Goal: Information Seeking & Learning: Learn about a topic

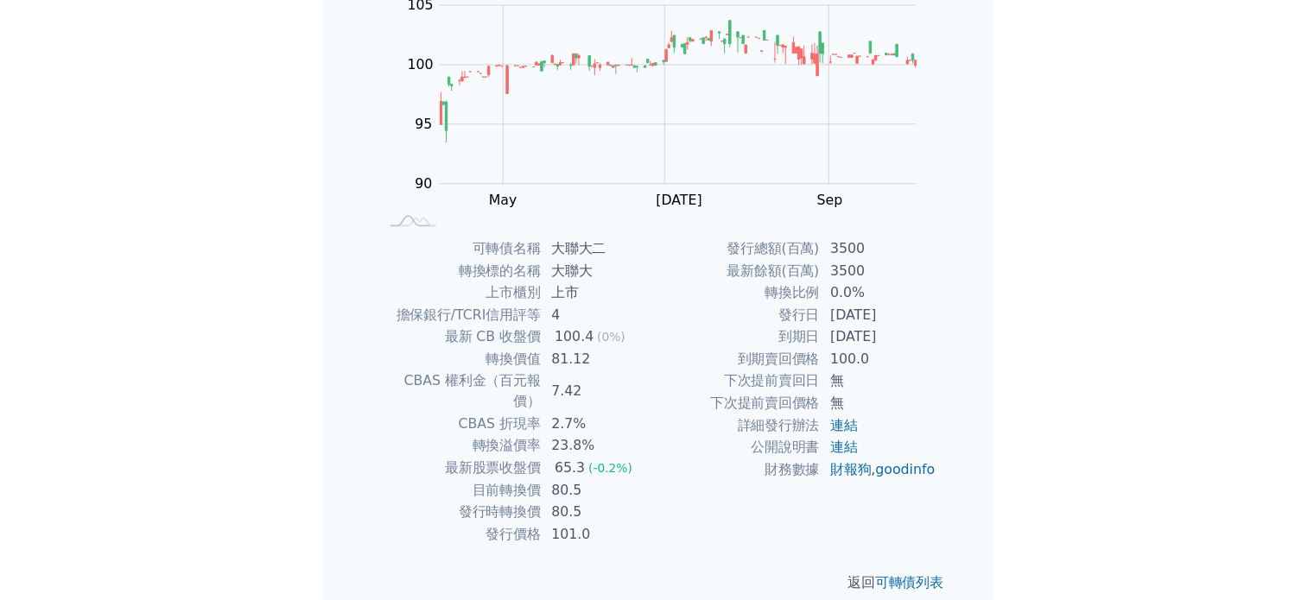
scroll to position [190, 0]
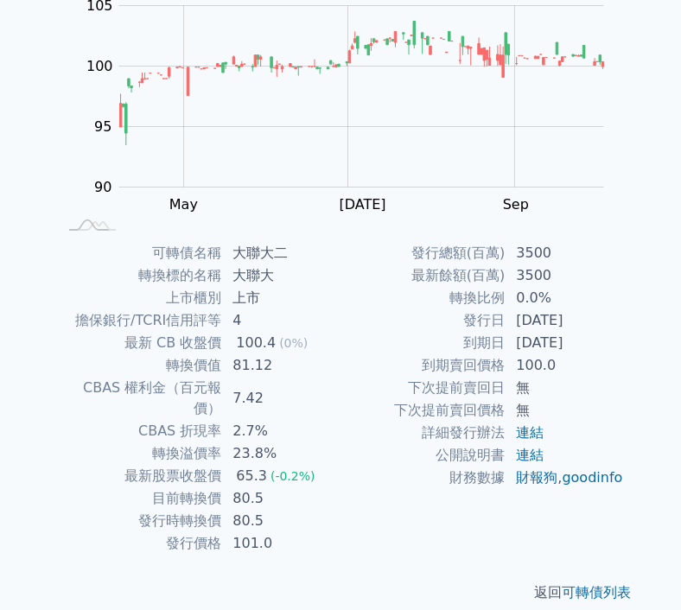
click at [239, 510] on td "80.5" at bounding box center [281, 521] width 118 height 22
drag, startPoint x: 229, startPoint y: 497, endPoint x: 266, endPoint y: 487, distance: 38.3
click at [273, 510] on td "80.5" at bounding box center [281, 521] width 118 height 22
click at [241, 487] on td "80.5" at bounding box center [281, 498] width 118 height 22
drag, startPoint x: 235, startPoint y: 477, endPoint x: 275, endPoint y: 474, distance: 39.8
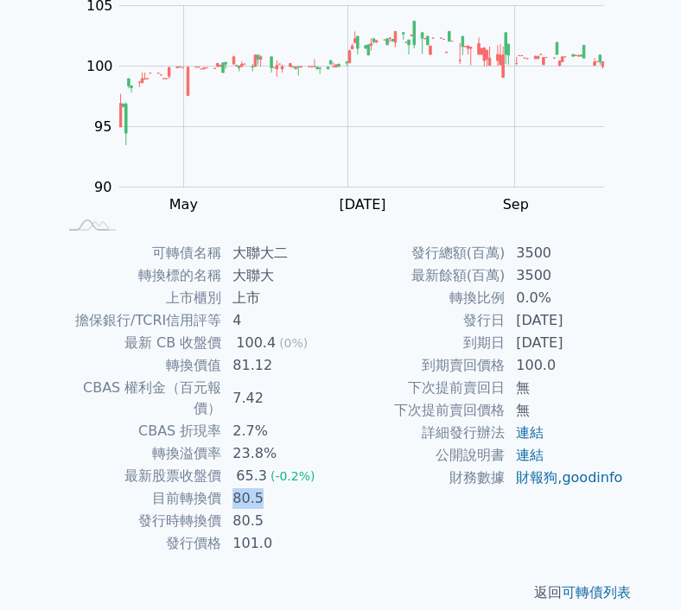
click at [275, 487] on td "80.5" at bounding box center [281, 498] width 118 height 22
click at [266, 510] on td "80.5" at bounding box center [281, 521] width 118 height 22
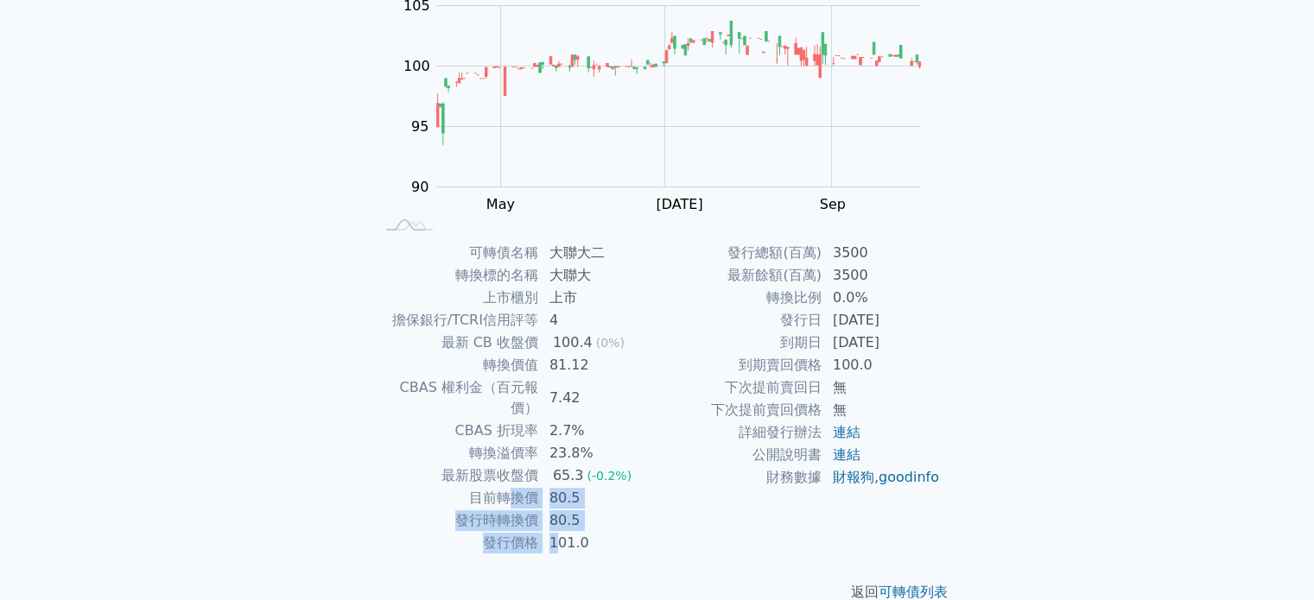
drag, startPoint x: 518, startPoint y: 487, endPoint x: 555, endPoint y: 511, distance: 44.3
click at [555, 511] on tbody "可轉債名稱 大聯大二 轉換標的名稱 大聯大 上市櫃別 上市 擔保銀行/TCRI信用評等 4 最新 CB 收盤價 100.4 (0%) 轉換價值 81.12 C…" at bounding box center [515, 398] width 283 height 313
click at [602, 510] on td "80.5" at bounding box center [598, 521] width 118 height 22
click at [595, 510] on td "80.5" at bounding box center [598, 521] width 118 height 22
drag, startPoint x: 587, startPoint y: 500, endPoint x: 557, endPoint y: 490, distance: 32.0
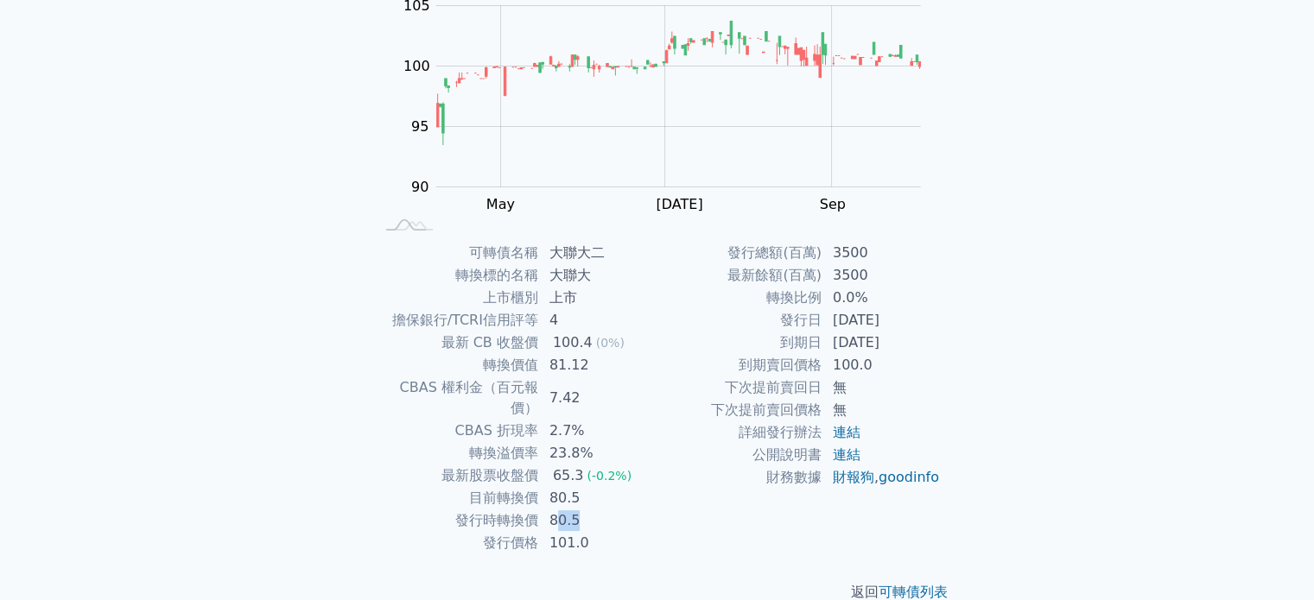
click at [557, 510] on td "80.5" at bounding box center [598, 521] width 118 height 22
click at [603, 487] on td "80.5" at bounding box center [598, 498] width 118 height 22
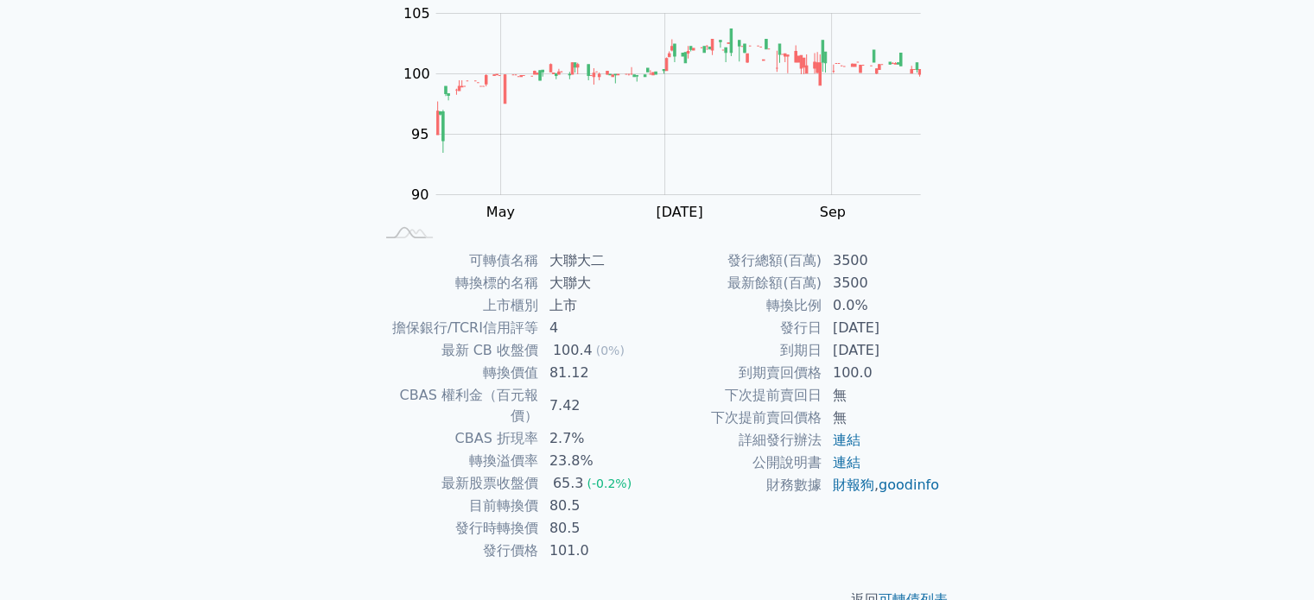
scroll to position [199, 0]
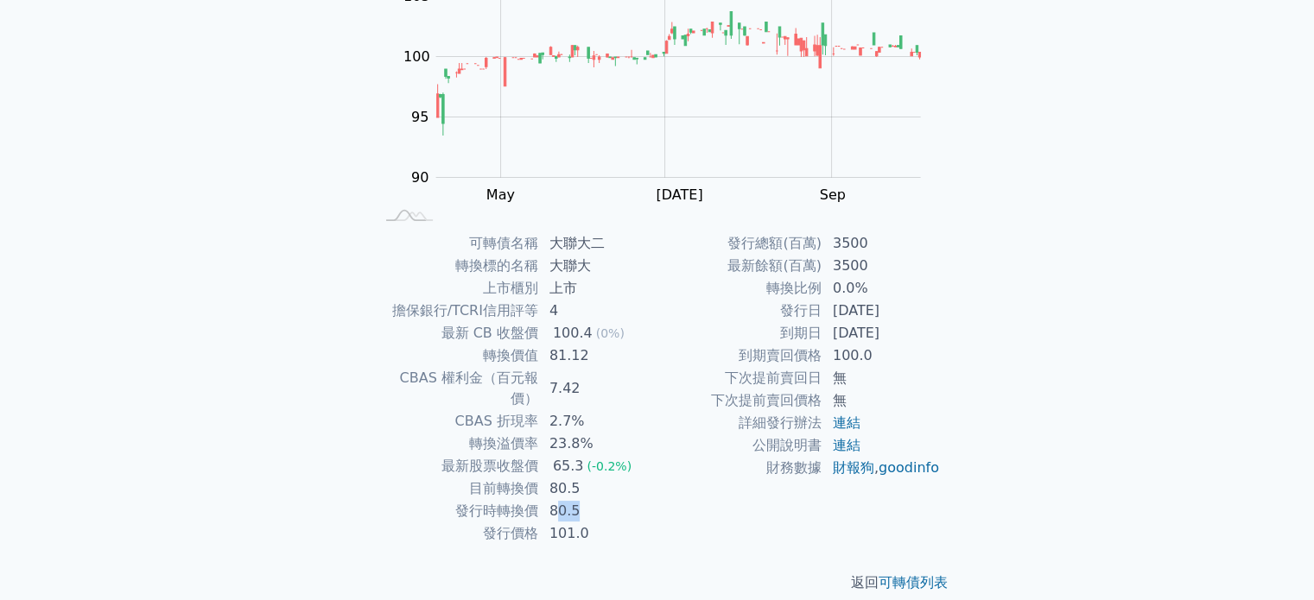
drag, startPoint x: 555, startPoint y: 485, endPoint x: 600, endPoint y: 483, distance: 45.0
click at [600, 500] on td "80.5" at bounding box center [598, 511] width 118 height 22
click at [671, 522] on div "發行總額(百萬) 3500 最新餘額(百萬) 3500 轉換比例 0.0% 發行日 2024-11-11 到期日 2027-11-11 到期賣回價格 100.…" at bounding box center [798, 388] width 283 height 313
drag, startPoint x: 639, startPoint y: 498, endPoint x: 506, endPoint y: 473, distance: 135.3
click at [506, 473] on tbody "可轉債名稱 大聯大二 轉換標的名稱 大聯大 上市櫃別 上市 擔保銀行/TCRI信用評等 4 最新 CB 收盤價 100.4 (0%) 轉換價值 81.12 C…" at bounding box center [515, 388] width 283 height 313
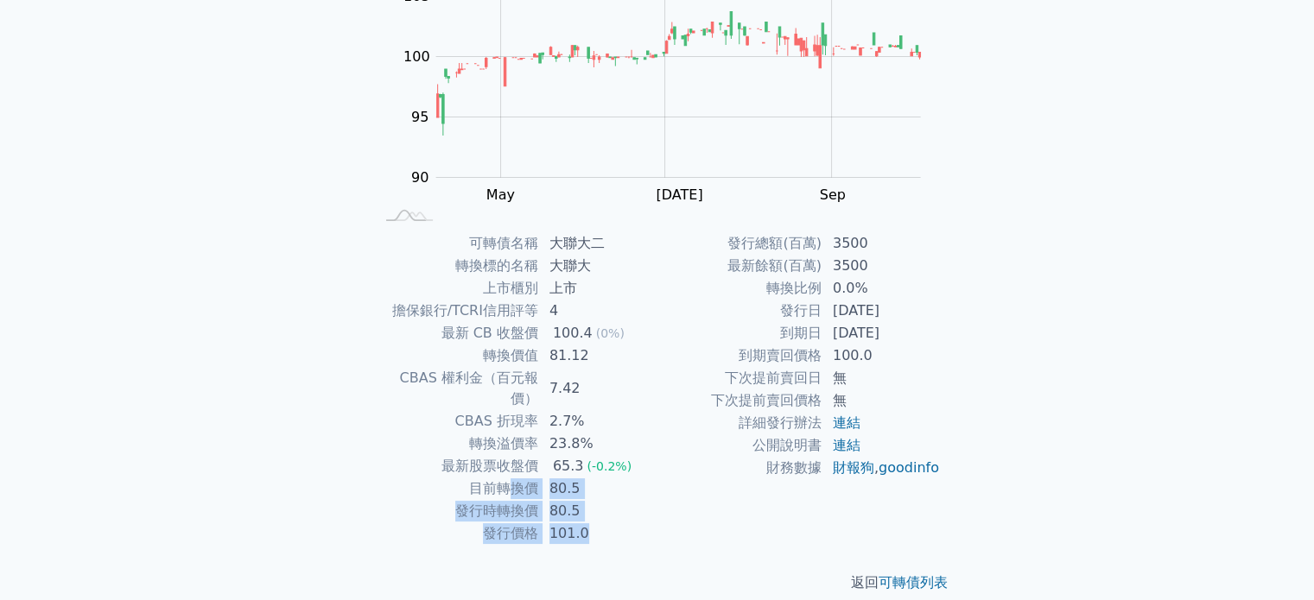
click at [622, 522] on td "101.0" at bounding box center [598, 533] width 118 height 22
click at [609, 478] on td "80.5" at bounding box center [598, 489] width 118 height 22
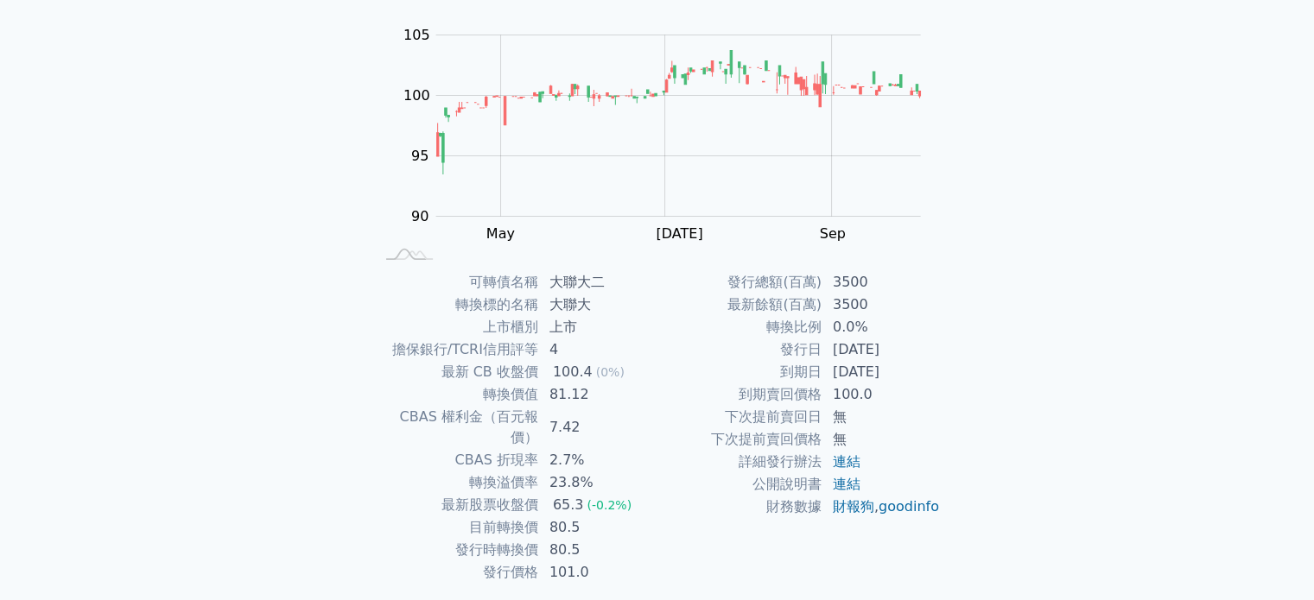
scroll to position [173, 0]
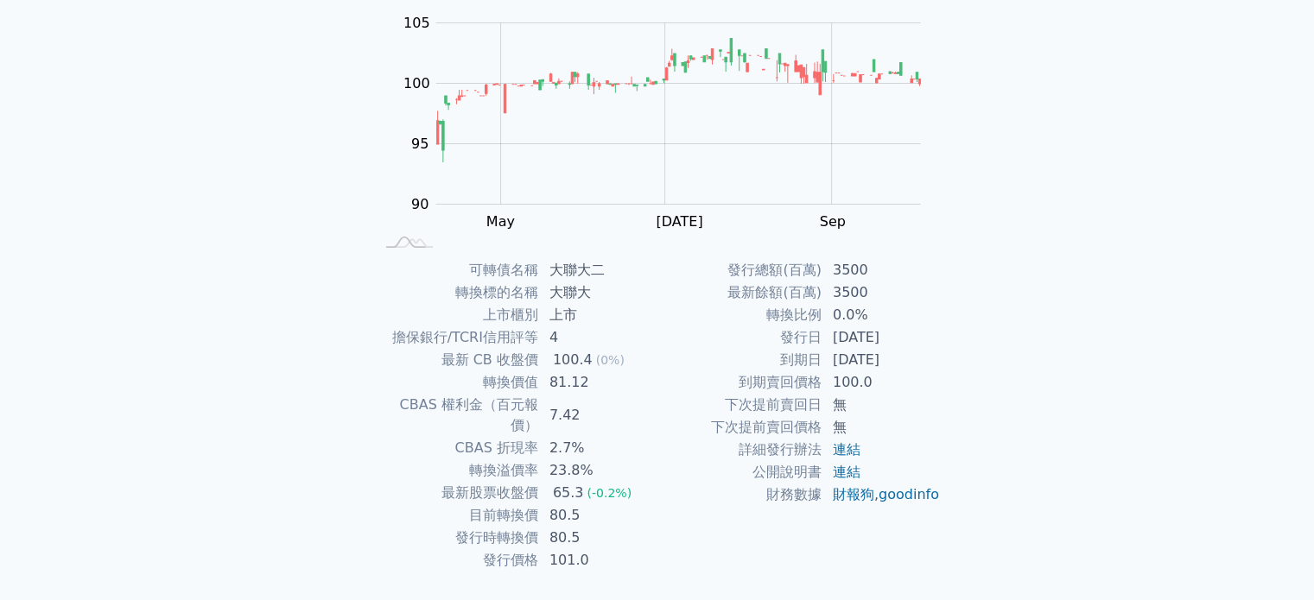
drag, startPoint x: 836, startPoint y: 351, endPoint x: 920, endPoint y: 355, distance: 83.8
click at [680, 355] on td "[DATE]" at bounding box center [881, 360] width 118 height 22
click at [680, 416] on div "可轉債名稱 大聯大二 轉換標的名稱 大聯大 上市櫃別 上市 擔保銀行/TCRI信用評等 4 最新 CB 收盤價 100.4 (0%) 轉換價值 81.12 C…" at bounding box center [657, 415] width 608 height 313
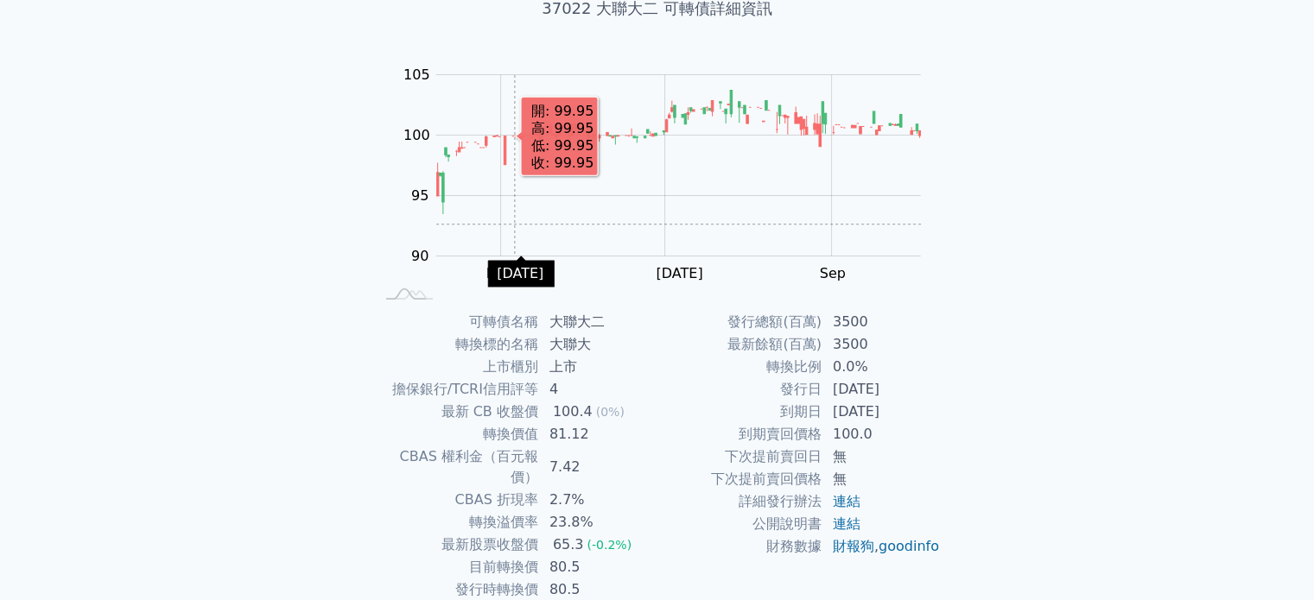
scroll to position [113, 0]
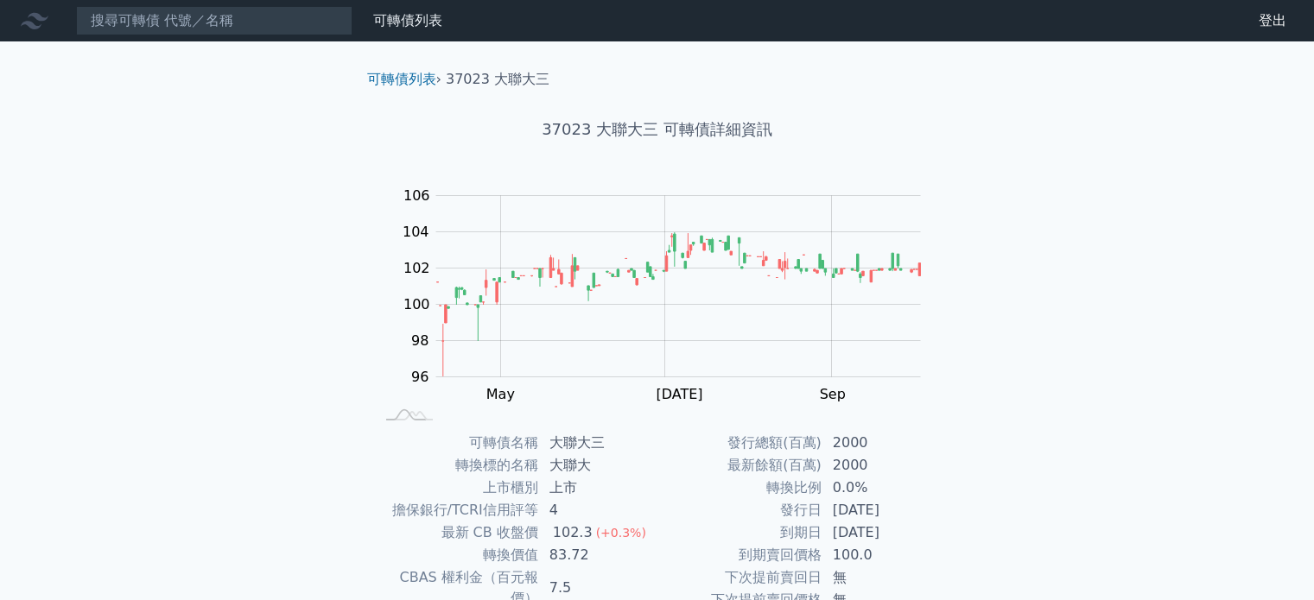
scroll to position [199, 0]
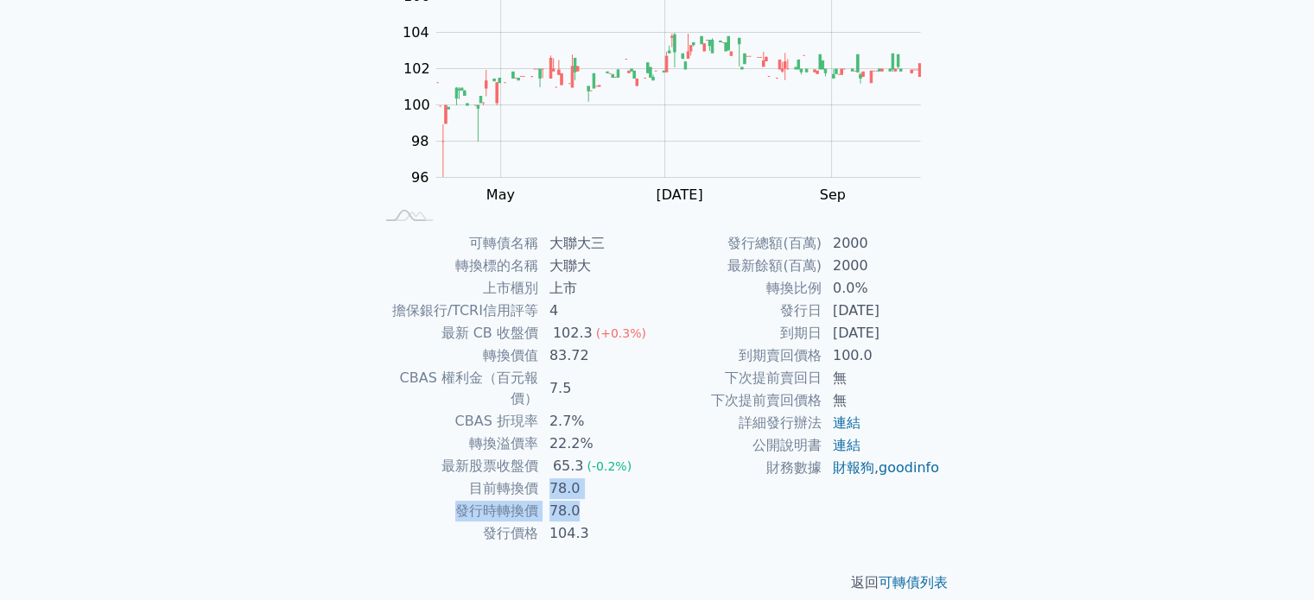
drag, startPoint x: 551, startPoint y: 469, endPoint x: 611, endPoint y: 484, distance: 61.6
click at [611, 484] on tbody "可轉債名稱 大聯大三 轉換標的名稱 大聯大 上市櫃別 上市 擔保銀行/TCRI信用評等 4 最新 CB 收盤價 102.3 (+0.3%) 轉換價值 83.7…" at bounding box center [515, 388] width 283 height 313
click at [893, 292] on td "0.0%" at bounding box center [881, 288] width 118 height 22
drag, startPoint x: 813, startPoint y: 310, endPoint x: 912, endPoint y: 307, distance: 99.3
click at [912, 307] on tr "發行日 2024-11-21" at bounding box center [798, 311] width 283 height 22
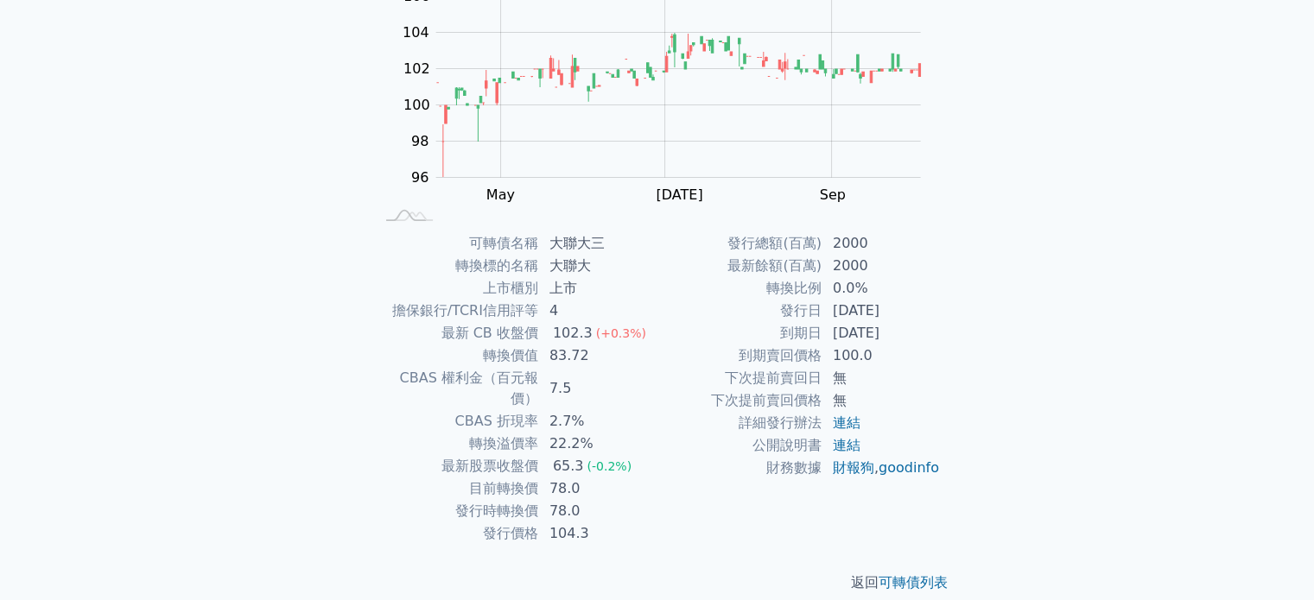
click at [833, 396] on td "無" at bounding box center [881, 400] width 118 height 22
drag, startPoint x: 583, startPoint y: 500, endPoint x: 525, endPoint y: 493, distance: 58.3
click at [525, 500] on tr "發行時轉換價 78.0" at bounding box center [515, 511] width 283 height 22
click at [559, 500] on td "78.0" at bounding box center [598, 511] width 118 height 22
click at [628, 522] on td "104.3" at bounding box center [598, 533] width 118 height 22
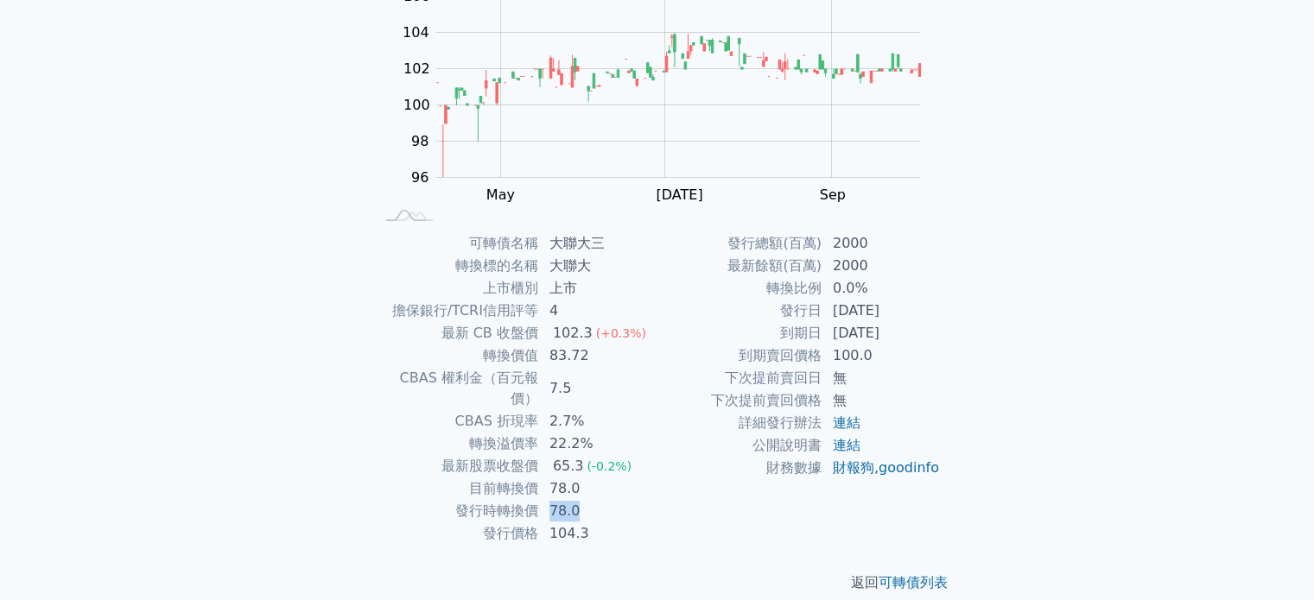
drag, startPoint x: 592, startPoint y: 497, endPoint x: 548, endPoint y: 490, distance: 43.7
click at [541, 500] on td "78.0" at bounding box center [598, 511] width 118 height 22
click at [702, 513] on div "發行總額(百萬) 2000 最新餘額(百萬) 2000 轉換比例 0.0% 發行日 2024-11-21 到期日 2027-11-21 到期賣回價格 100.…" at bounding box center [798, 388] width 283 height 313
click at [851, 446] on link "連結" at bounding box center [847, 445] width 28 height 16
click at [844, 427] on link "連結" at bounding box center [847, 423] width 28 height 16
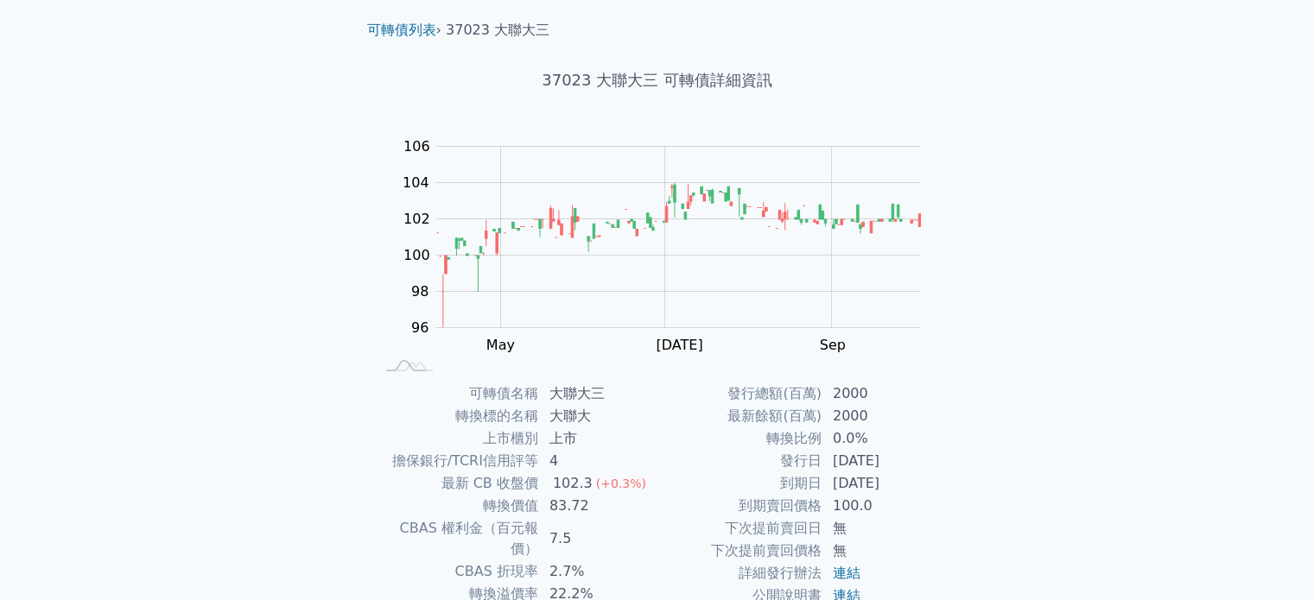
scroll to position [0, 0]
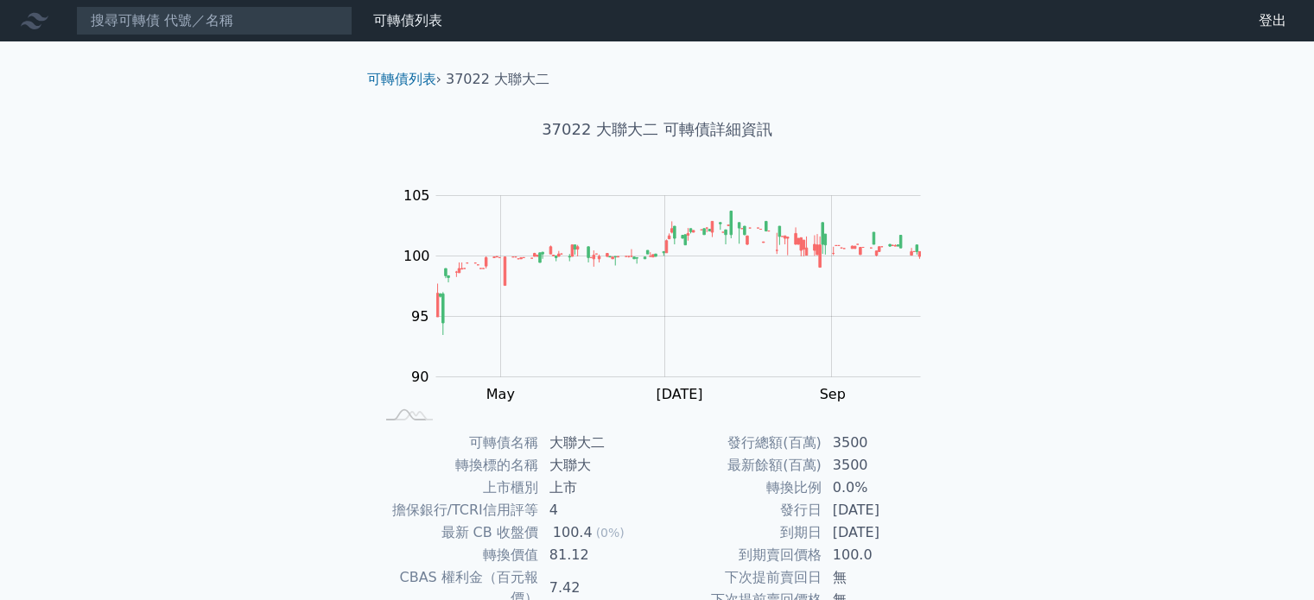
scroll to position [199, 0]
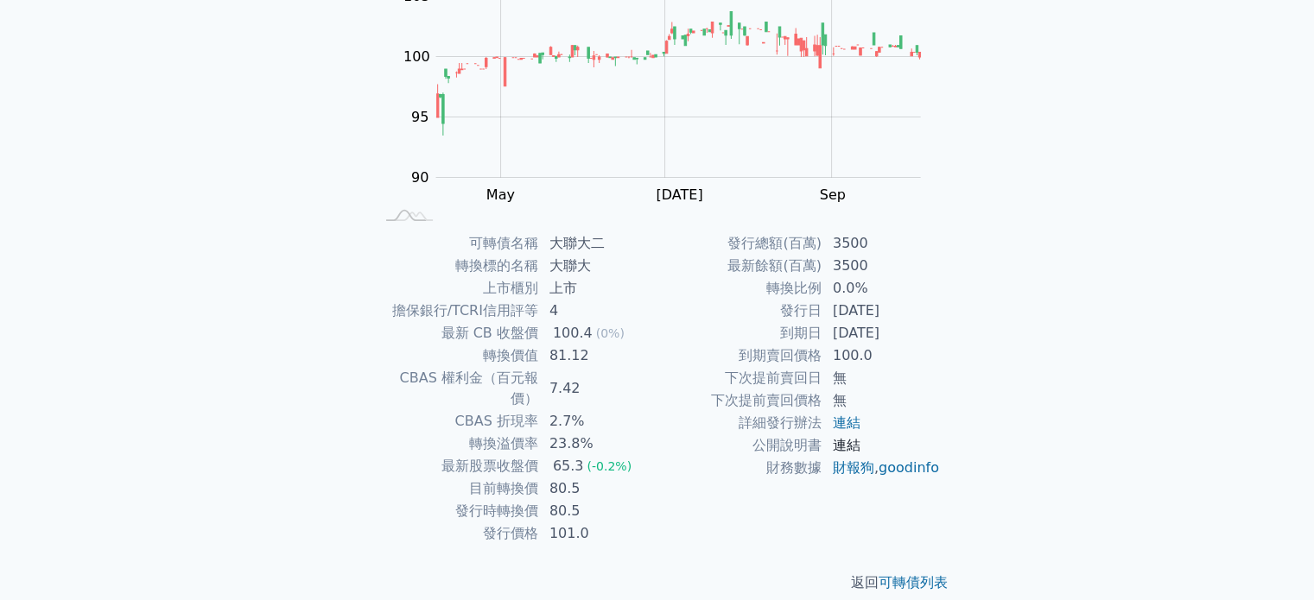
click at [850, 446] on link "連結" at bounding box center [847, 445] width 28 height 16
click at [845, 421] on link "連結" at bounding box center [847, 423] width 28 height 16
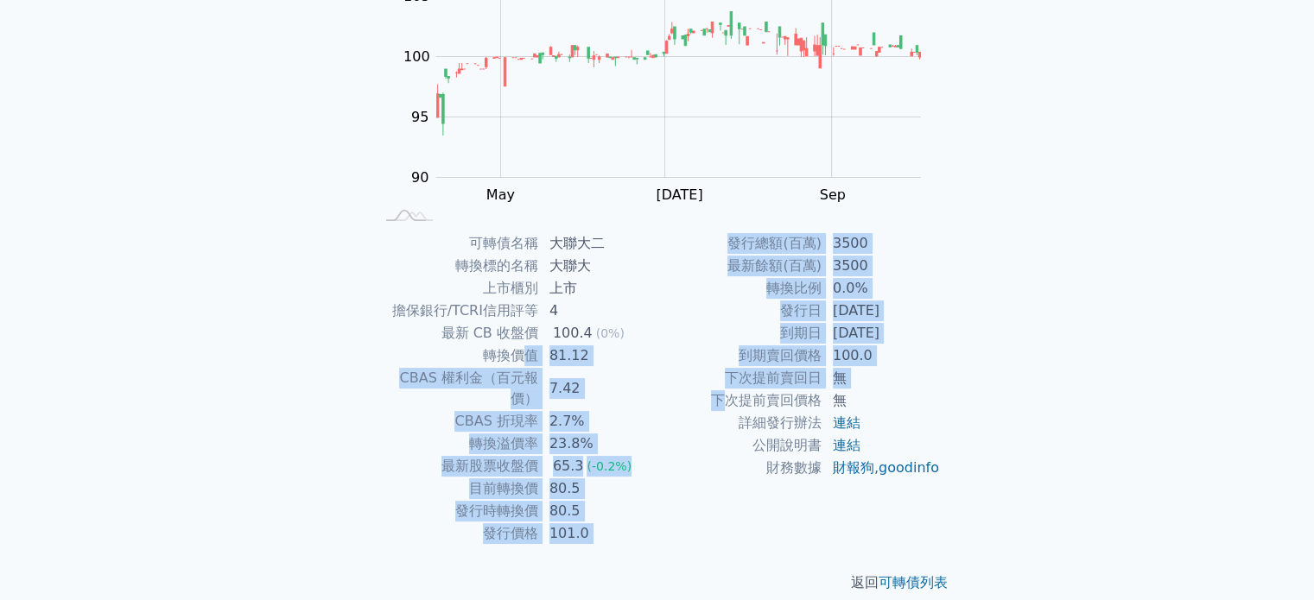
drag, startPoint x: 520, startPoint y: 358, endPoint x: 725, endPoint y: 408, distance: 211.8
click at [725, 408] on div "可轉債名稱 大聯大二 轉換標的名稱 大聯大 上市櫃別 上市 擔保銀行/TCRI信用評等 4 最新 CB 收盤價 100.4 (0%) 轉換價值 81.12 C…" at bounding box center [657, 388] width 608 height 313
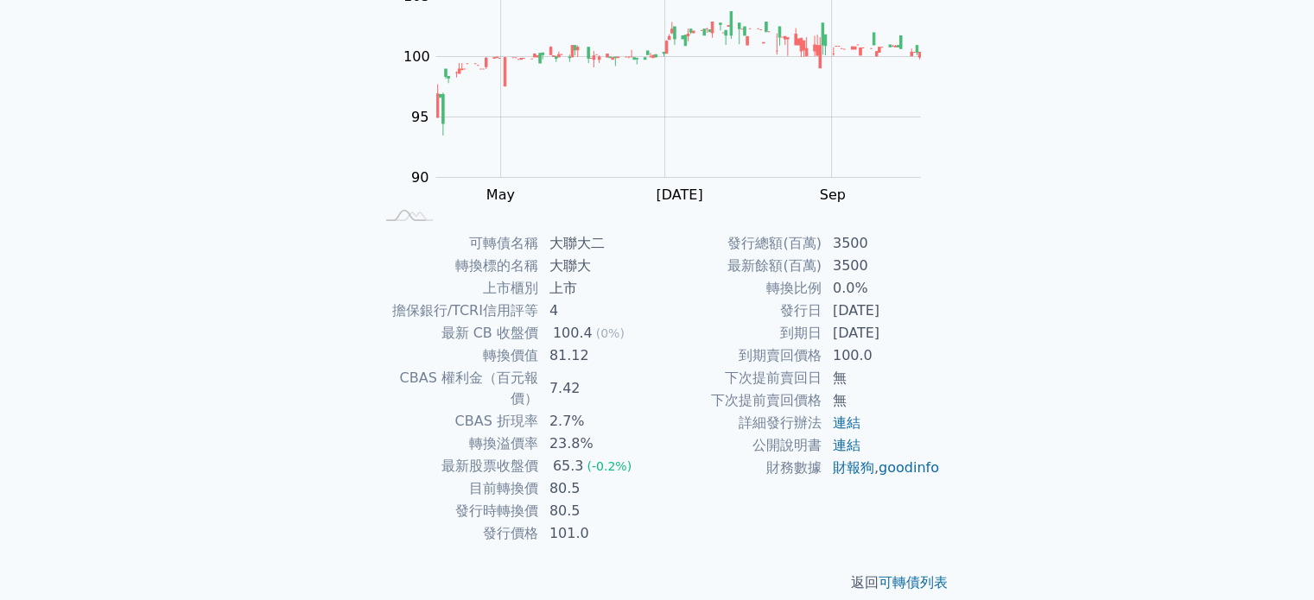
click at [805, 424] on td "詳細發行辦法" at bounding box center [739, 423] width 165 height 22
click at [1032, 414] on div "可轉債列表 財務數據 可轉債列表 財務數據 登出 登出 可轉債列表 › 37022 大聯大二 37022 大聯大二 可轉債詳細資訊 Zoom Out 104 …" at bounding box center [657, 211] width 1314 height 820
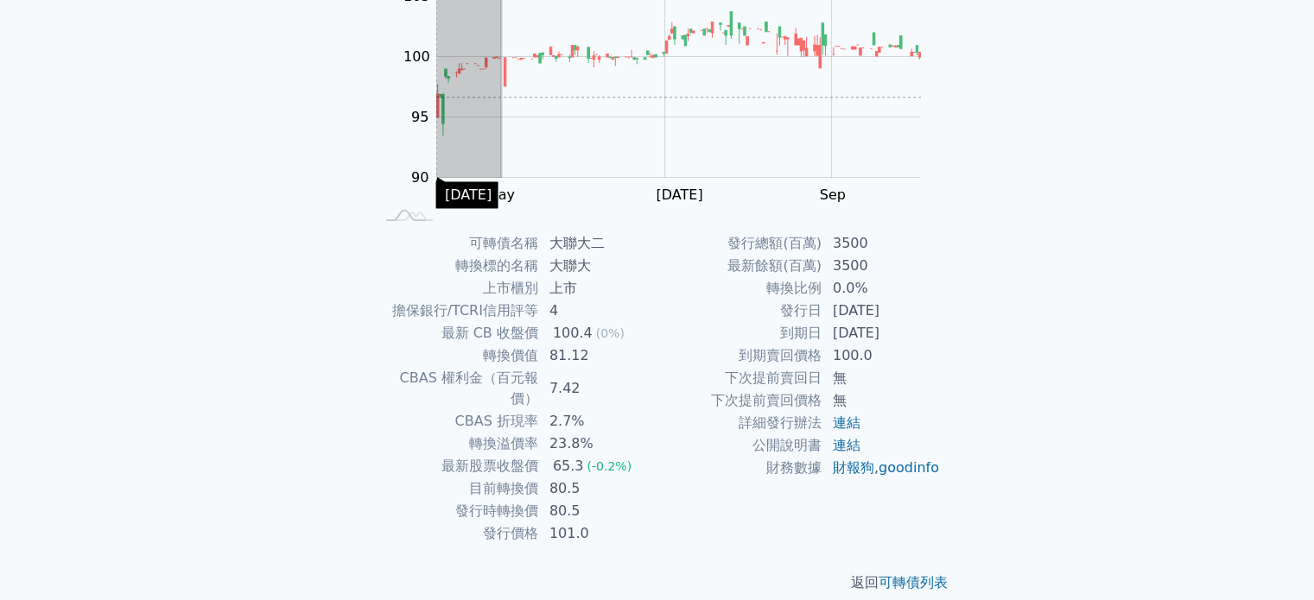
click at [328, 97] on div "可轉債列表 › 37022 大聯大二 37022 大聯大二 可轉債詳細資訊 Zoom Out 104 88 90 92 94 110 105 100 95 8…" at bounding box center [657, 231] width 663 height 779
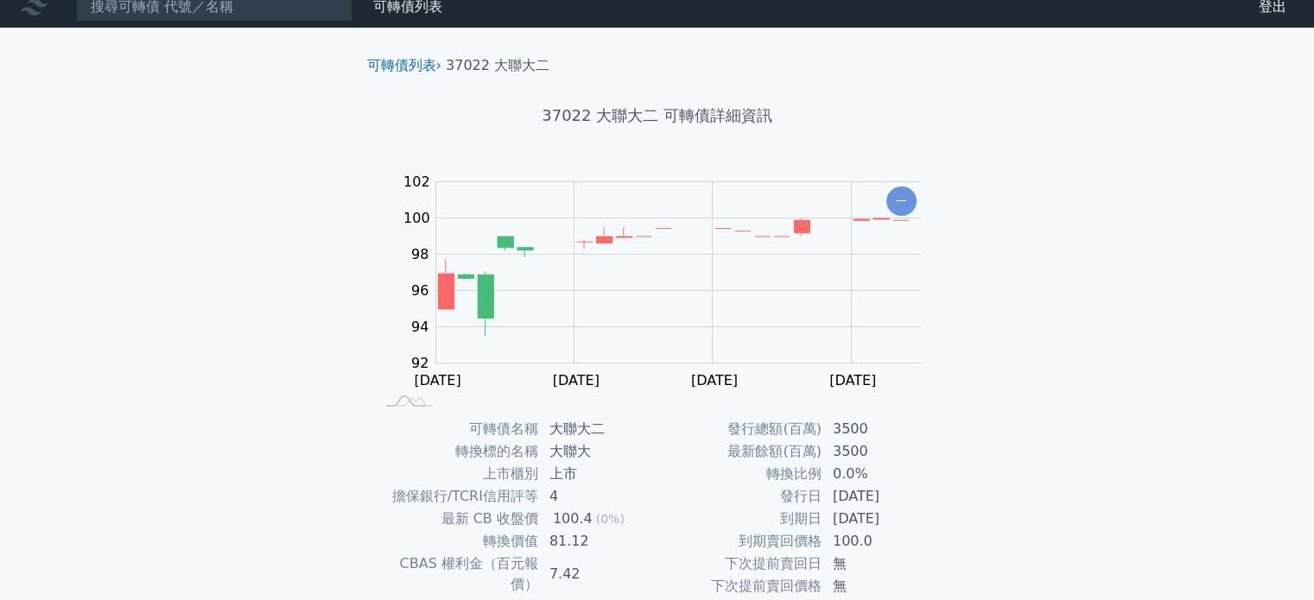
scroll to position [0, 0]
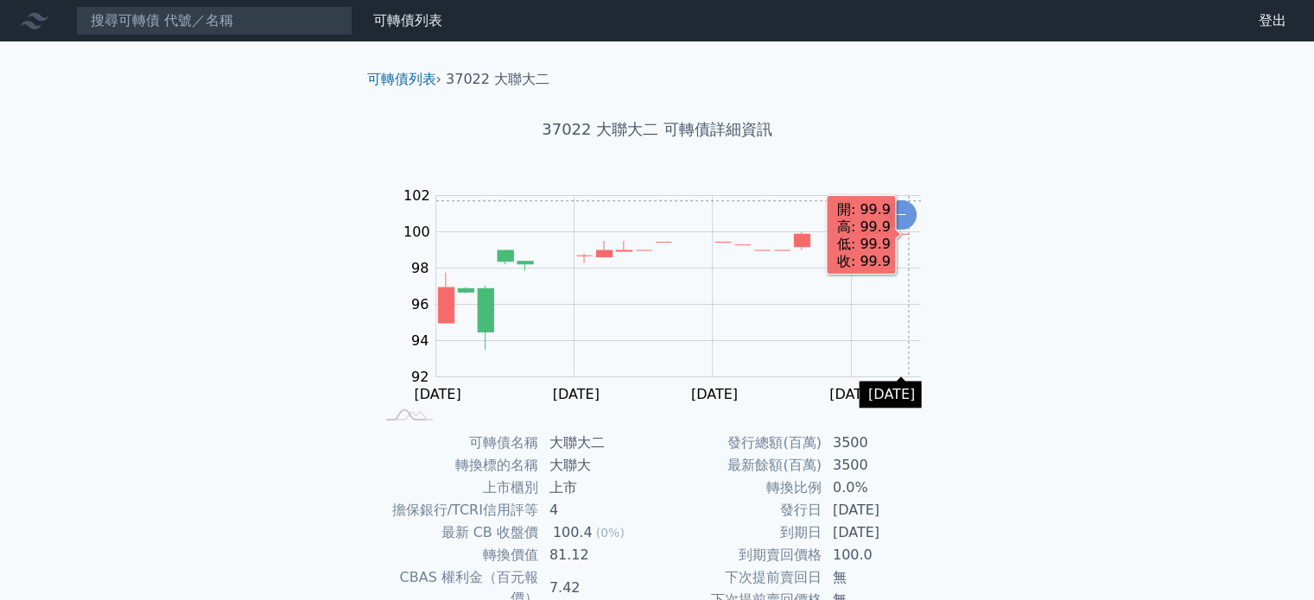
click at [906, 200] on icon "Chart" at bounding box center [901, 214] width 30 height 29
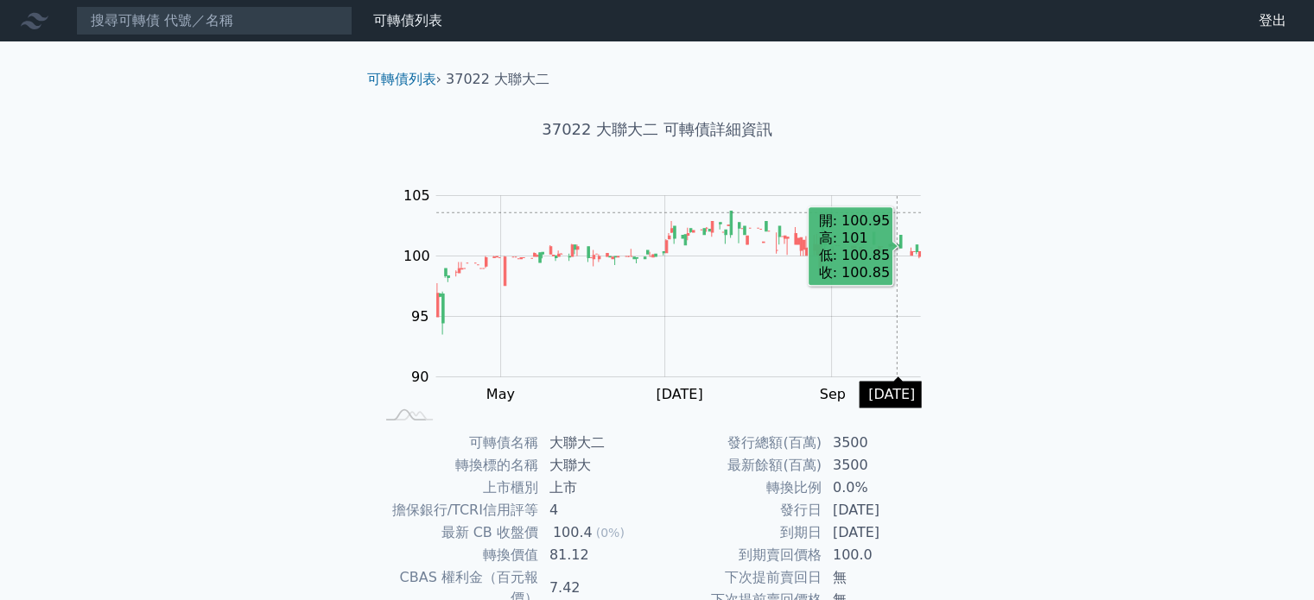
click at [896, 212] on rect "Chart" at bounding box center [678, 286] width 484 height 181
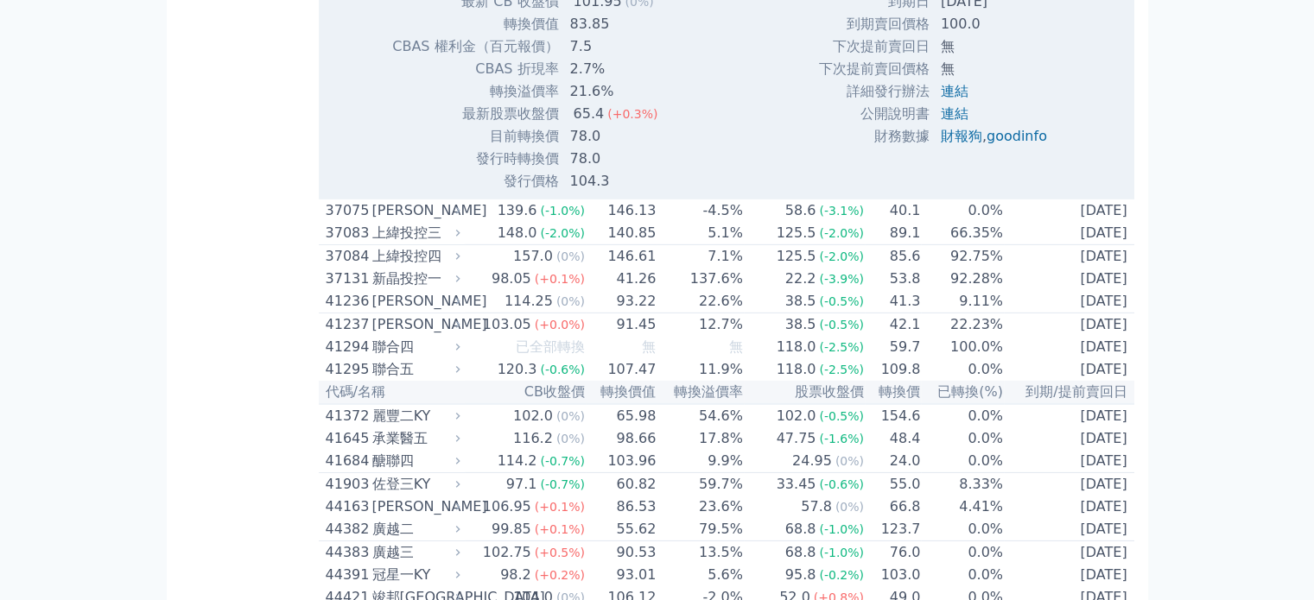
scroll to position [5330, 0]
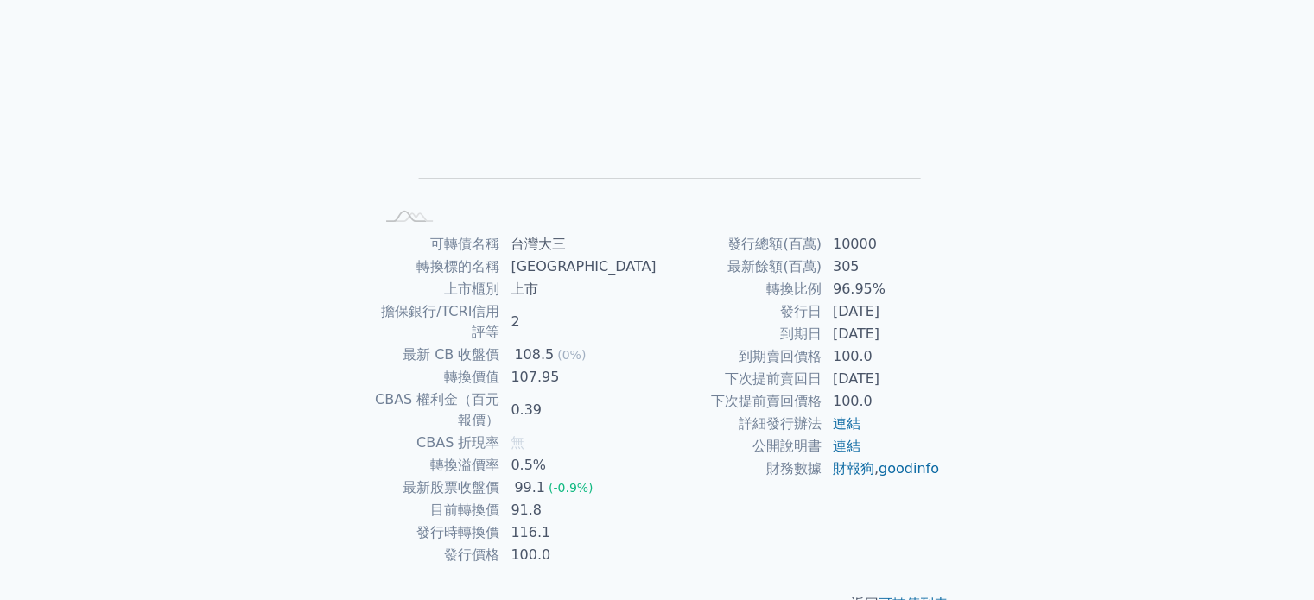
scroll to position [199, 0]
click at [225, 195] on div "可轉債列表 財務數據 可轉債列表 財務數據 登出 登出 可轉債列表 › 30453 台灣大三 30453 台灣大三 可轉債詳細資訊 Zoom Out L L …" at bounding box center [657, 221] width 1314 height 841
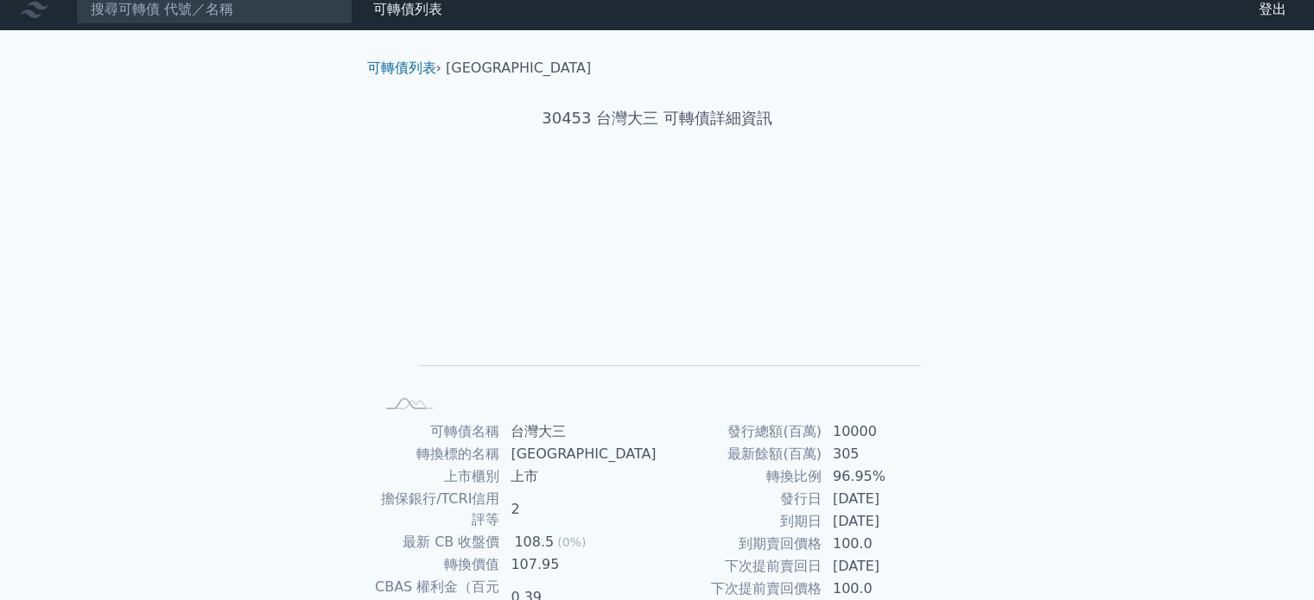
scroll to position [0, 0]
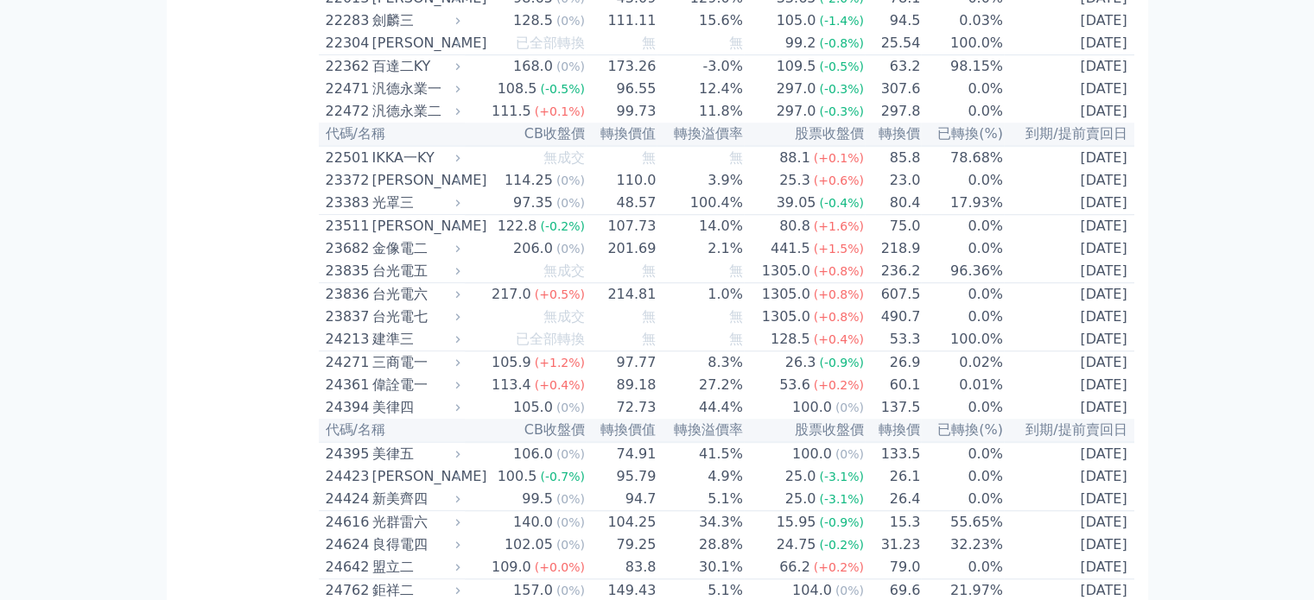
scroll to position [1209, 0]
